Goal: Task Accomplishment & Management: Complete application form

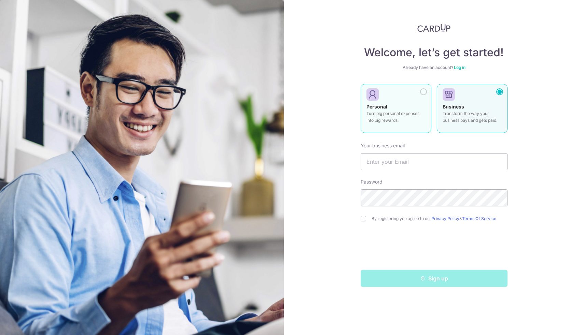
click at [423, 111] on p "Turn big personal expenses into big rewards." at bounding box center [395, 117] width 59 height 14
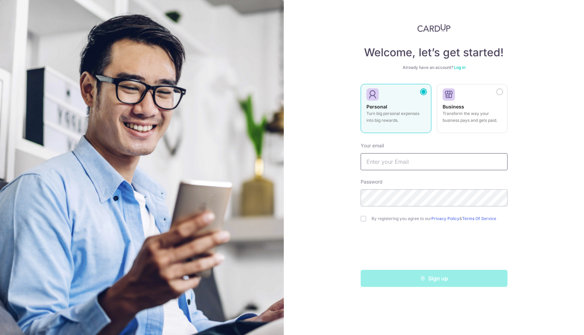
click at [404, 157] on input "text" at bounding box center [433, 161] width 147 height 17
type input "[EMAIL_ADDRESS][DOMAIN_NAME]"
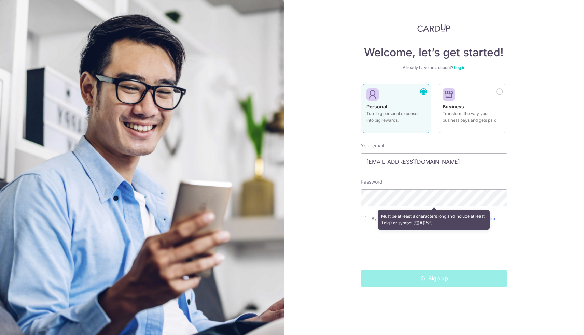
click at [533, 157] on div "Welcome, let’s get started! Already have an account? Log in Personal Turn big p…" at bounding box center [434, 167] width 300 height 335
click at [363, 218] on input "checkbox" at bounding box center [362, 218] width 5 height 5
checkbox input "true"
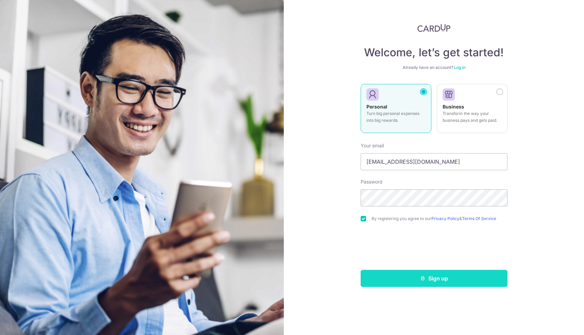
click at [431, 274] on button "Sign up" at bounding box center [433, 278] width 147 height 17
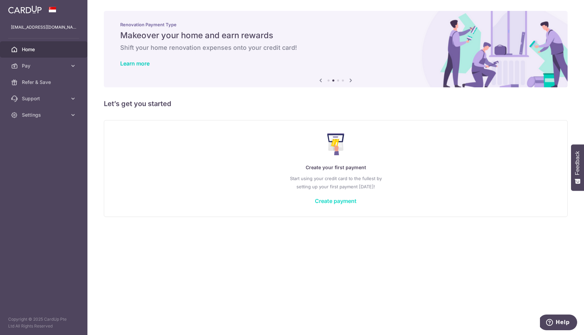
click at [345, 201] on link "Create payment" at bounding box center [336, 201] width 42 height 7
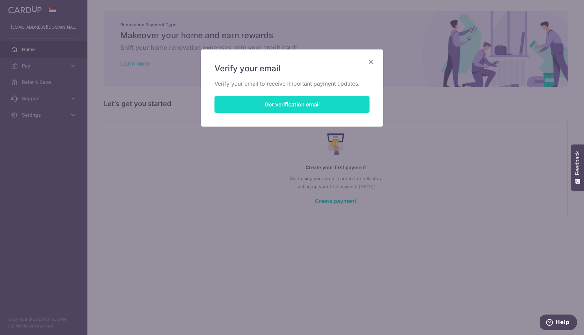
click at [317, 110] on button "Get verification email" at bounding box center [291, 104] width 155 height 17
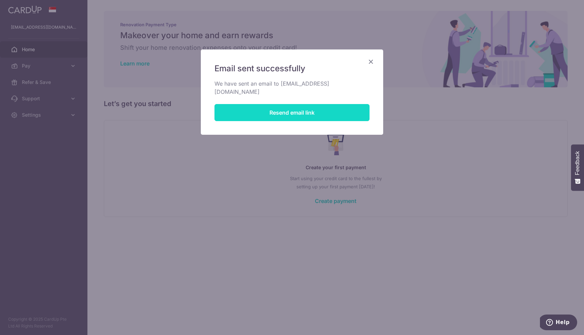
click at [295, 108] on button "Resend email link" at bounding box center [291, 112] width 155 height 17
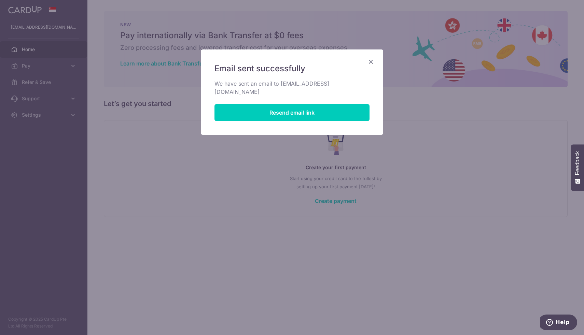
click at [372, 59] on icon "Close" at bounding box center [371, 61] width 8 height 9
